Goal: Information Seeking & Learning: Learn about a topic

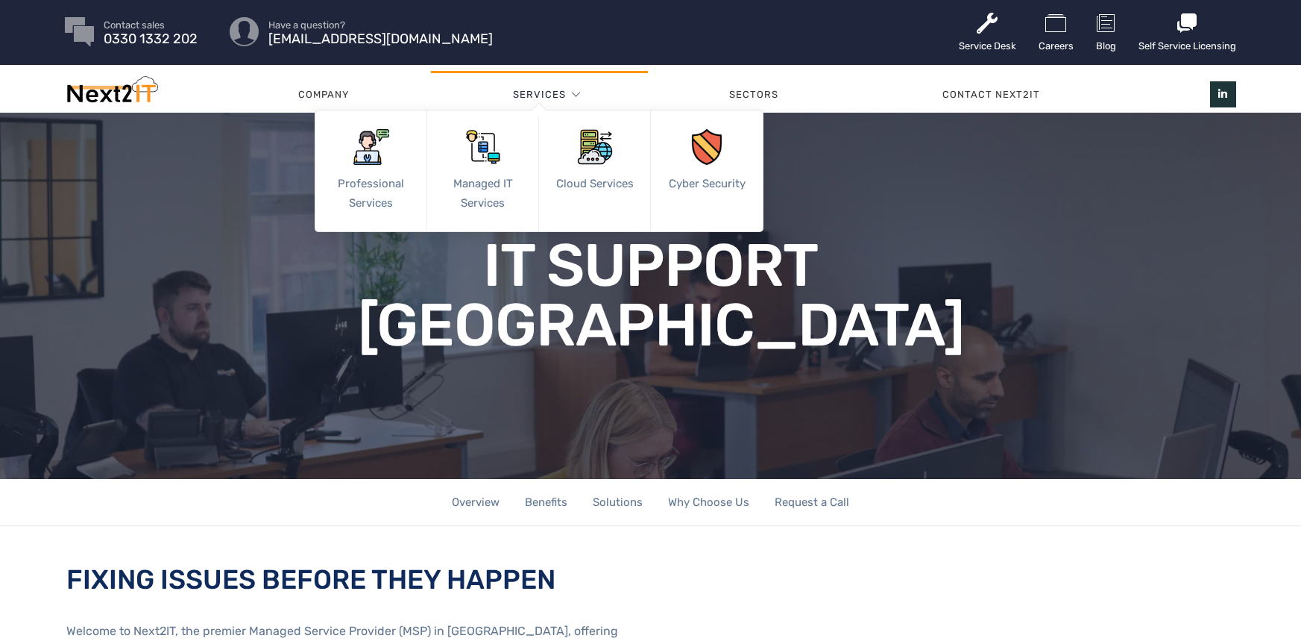
click at [540, 86] on link "Services" at bounding box center [539, 94] width 53 height 45
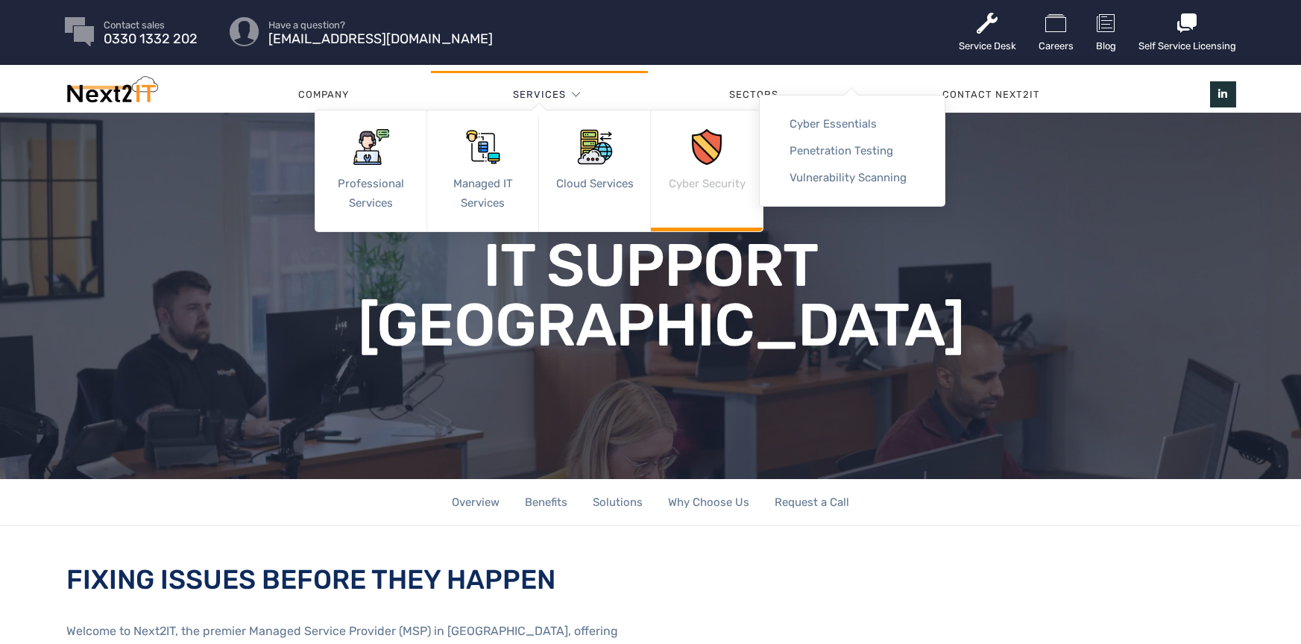
click at [699, 172] on link "Cyber Security" at bounding box center [707, 170] width 112 height 121
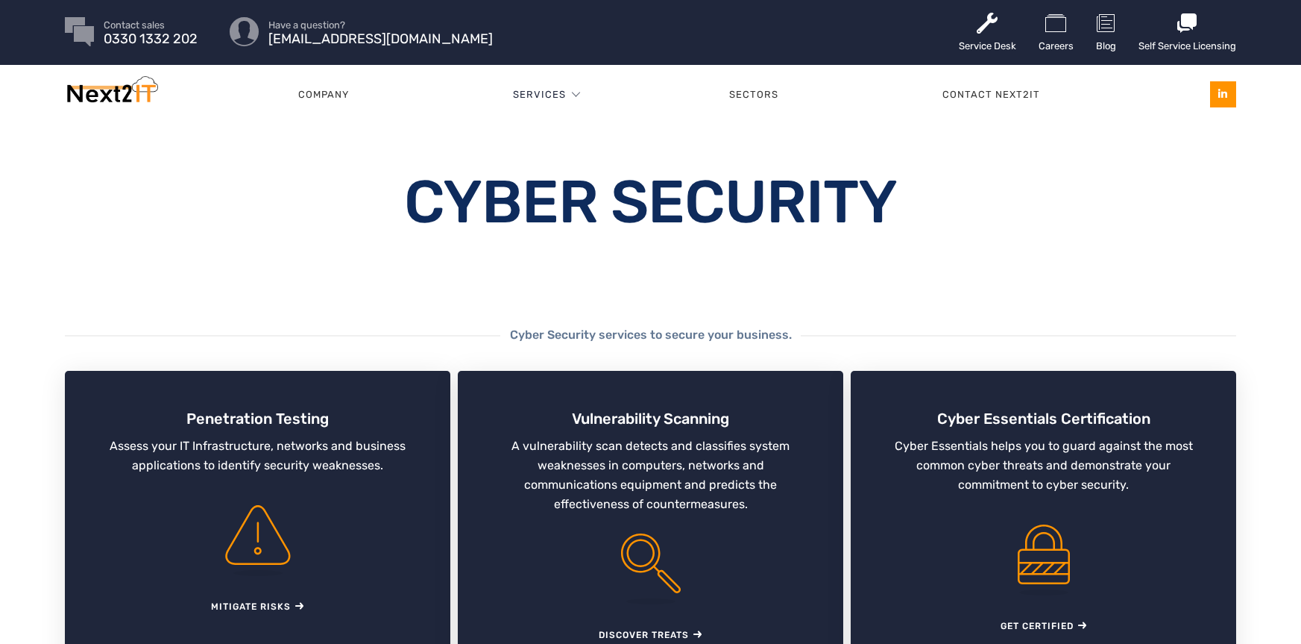
click at [1230, 90] on icon at bounding box center [1223, 94] width 26 height 26
